Goal: Transaction & Acquisition: Purchase product/service

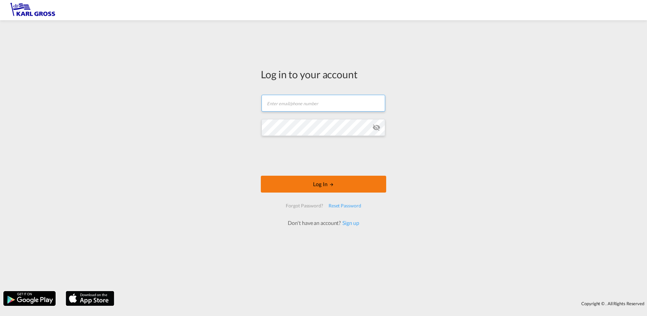
type input "[PERSON_NAME][EMAIL_ADDRESS][DOMAIN_NAME]"
click at [327, 186] on button "Log In" at bounding box center [323, 183] width 125 height 17
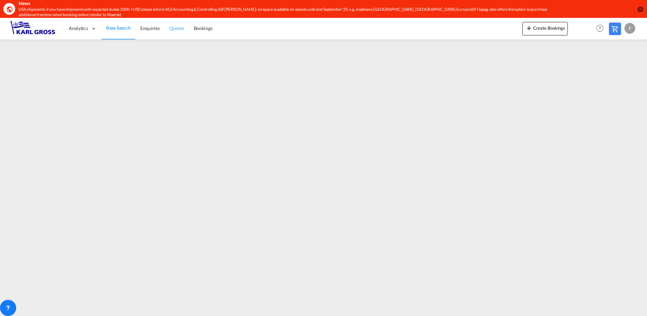
click at [179, 28] on span "Quotes" at bounding box center [176, 28] width 15 height 6
click at [148, 28] on span "Enquiries" at bounding box center [150, 28] width 20 height 6
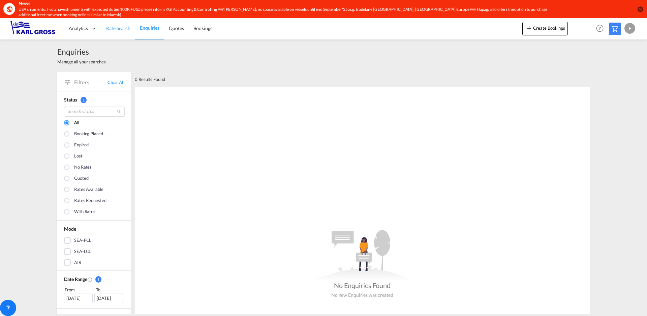
click at [119, 26] on span "Rate Search" at bounding box center [118, 28] width 24 height 6
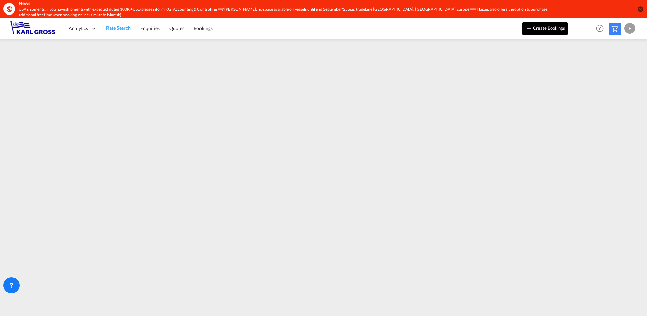
click at [534, 29] on button "Create Bookings" at bounding box center [544, 28] width 45 height 13
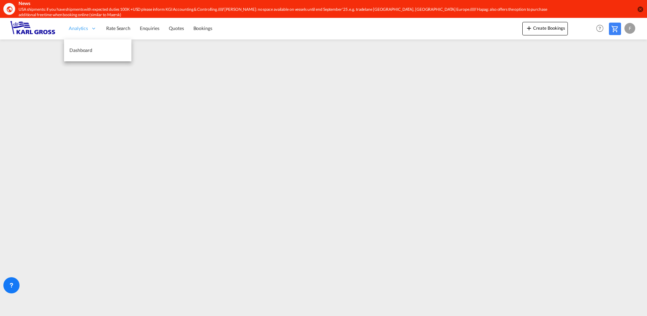
click at [88, 27] on div "Analytics" at bounding box center [82, 29] width 37 height 22
click at [77, 50] on span "Dashboard" at bounding box center [80, 50] width 23 height 6
click at [641, 10] on md-icon "icon-close-circle" at bounding box center [639, 9] width 7 height 7
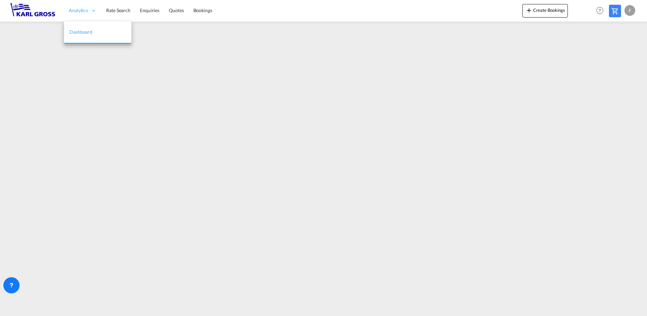
click at [80, 9] on span "Analytics" at bounding box center [78, 10] width 19 height 7
click at [78, 35] on span "Dashboard" at bounding box center [80, 32] width 23 height 6
click at [78, 31] on span "Dashboard" at bounding box center [80, 32] width 23 height 6
